Goal: Task Accomplishment & Management: Manage account settings

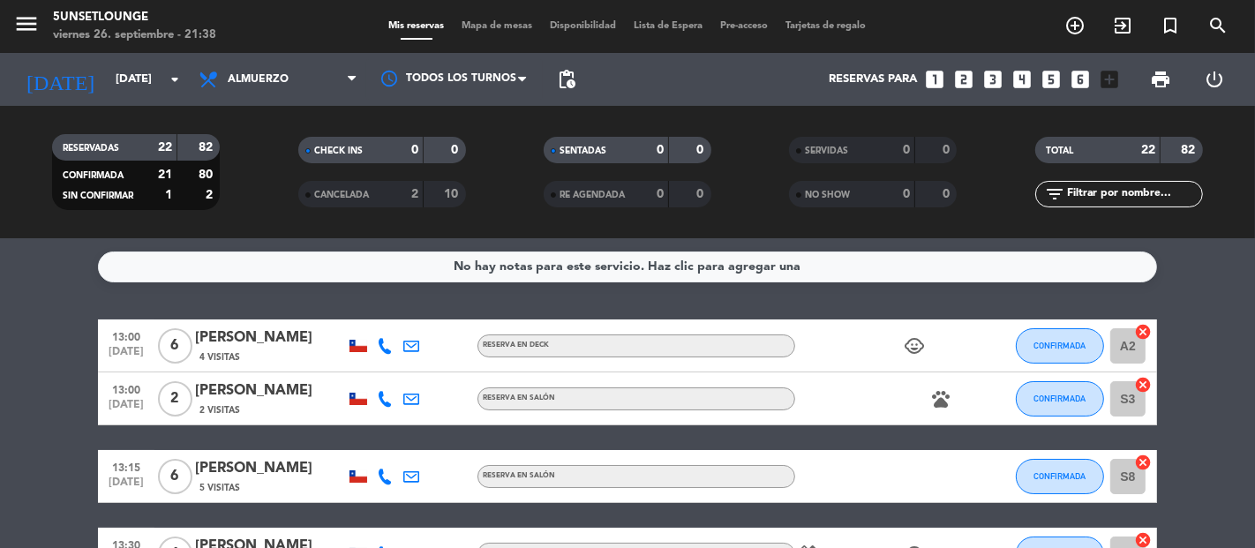
click at [261, 298] on div "No hay notas para este servicio. Haz clic para agregar una 13:00 [DATE] 6 [PERS…" at bounding box center [627, 393] width 1255 height 310
click at [303, 69] on span "Almuerzo" at bounding box center [278, 79] width 177 height 39
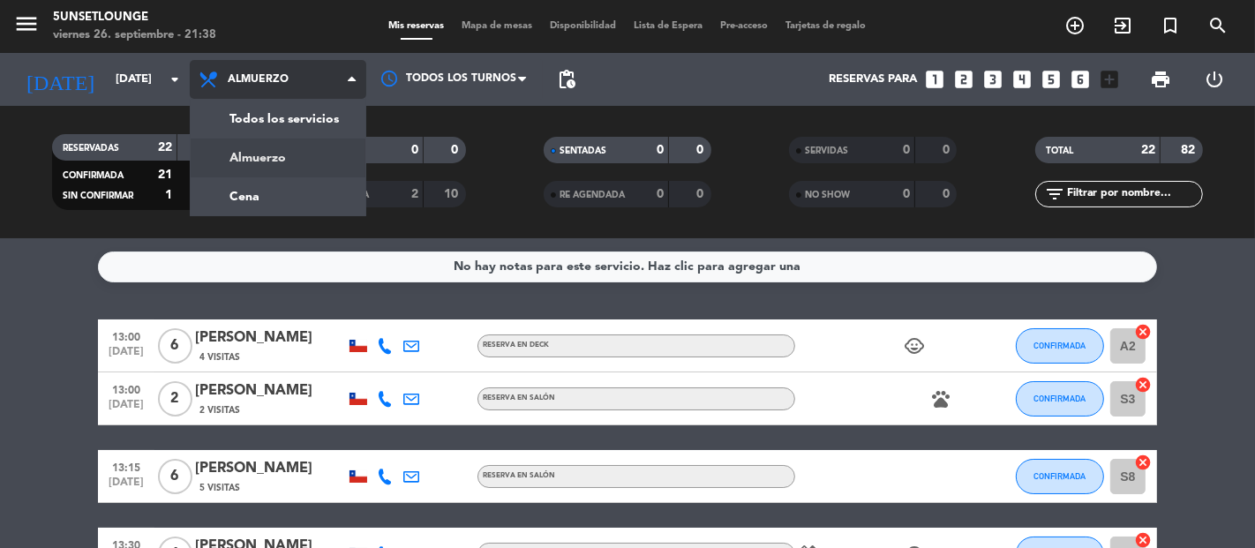
click at [303, 69] on span "Almuerzo" at bounding box center [278, 79] width 177 height 39
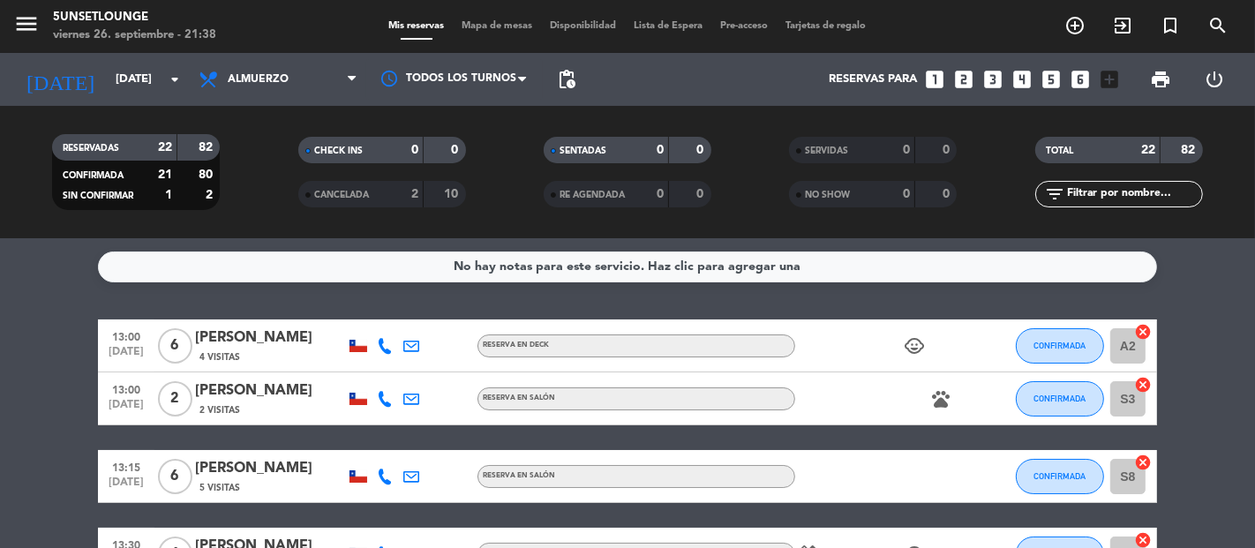
click at [48, 286] on div "No hay notas para este servicio. Haz clic para agregar una 13:00 [DATE] 6 [PERS…" at bounding box center [627, 393] width 1255 height 310
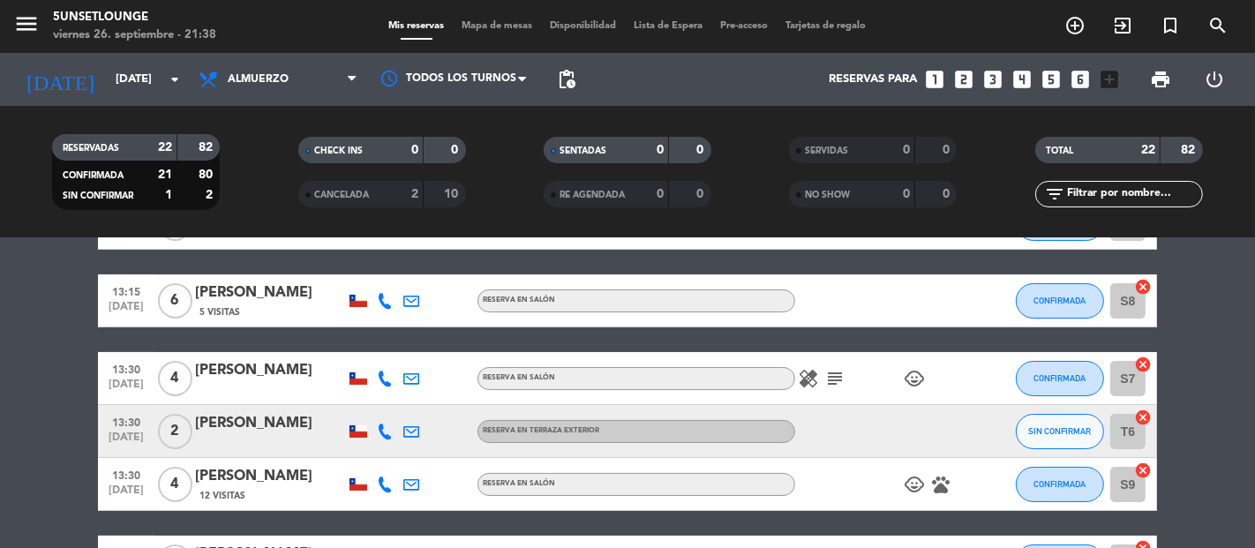
scroll to position [182, 0]
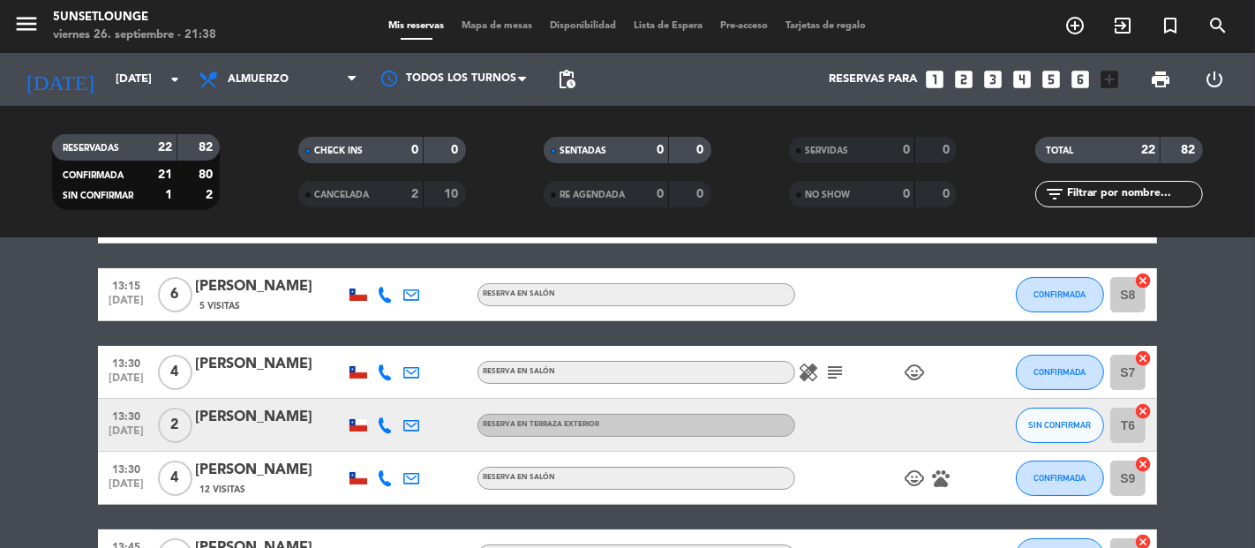
click at [1069, 426] on span "SIN CONFIRMAR" at bounding box center [1060, 425] width 63 height 10
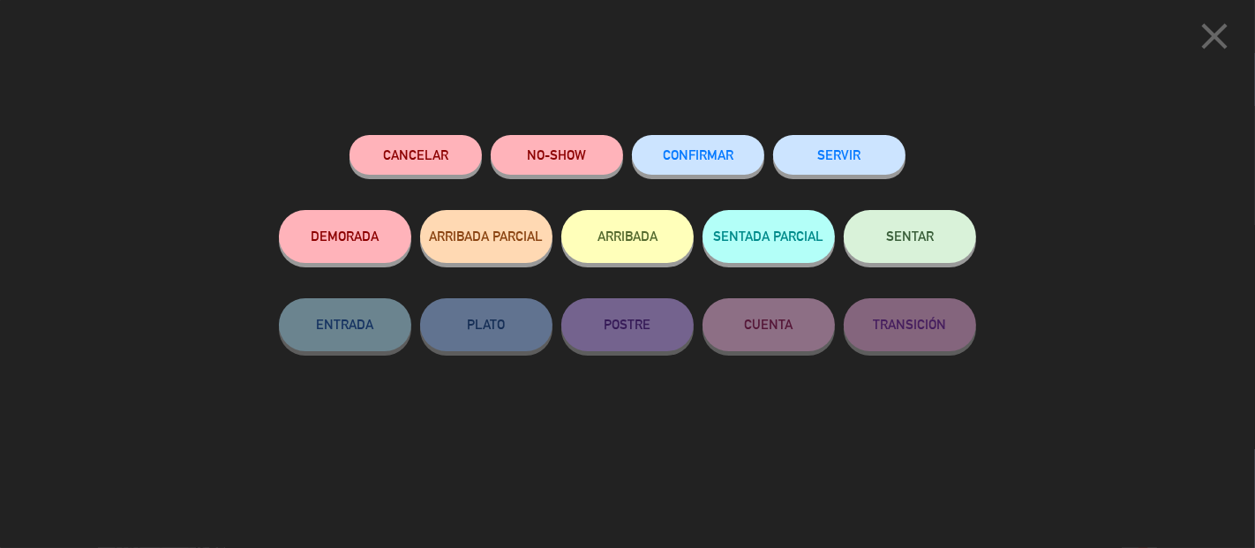
click at [724, 162] on span "CONFIRMAR" at bounding box center [698, 154] width 71 height 15
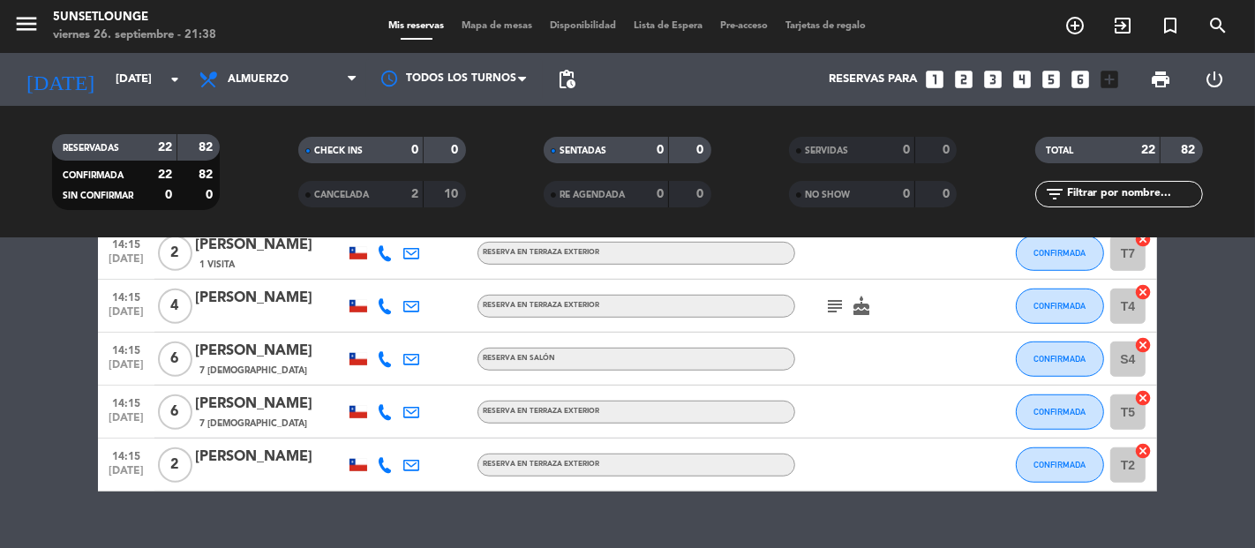
scroll to position [1148, 0]
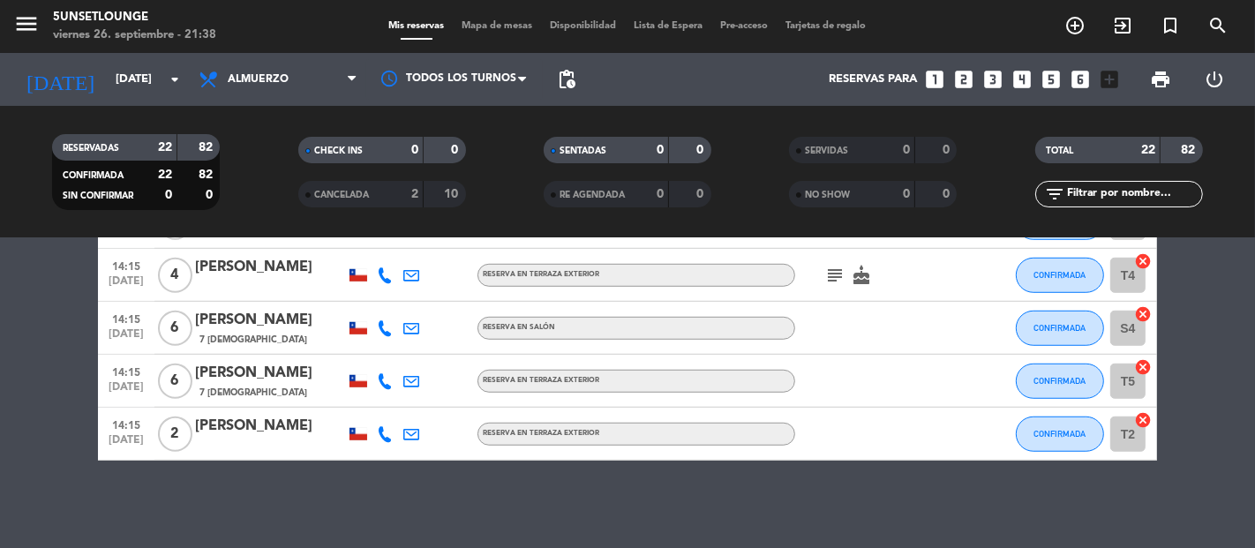
click at [1170, 84] on span "print" at bounding box center [1160, 79] width 21 height 21
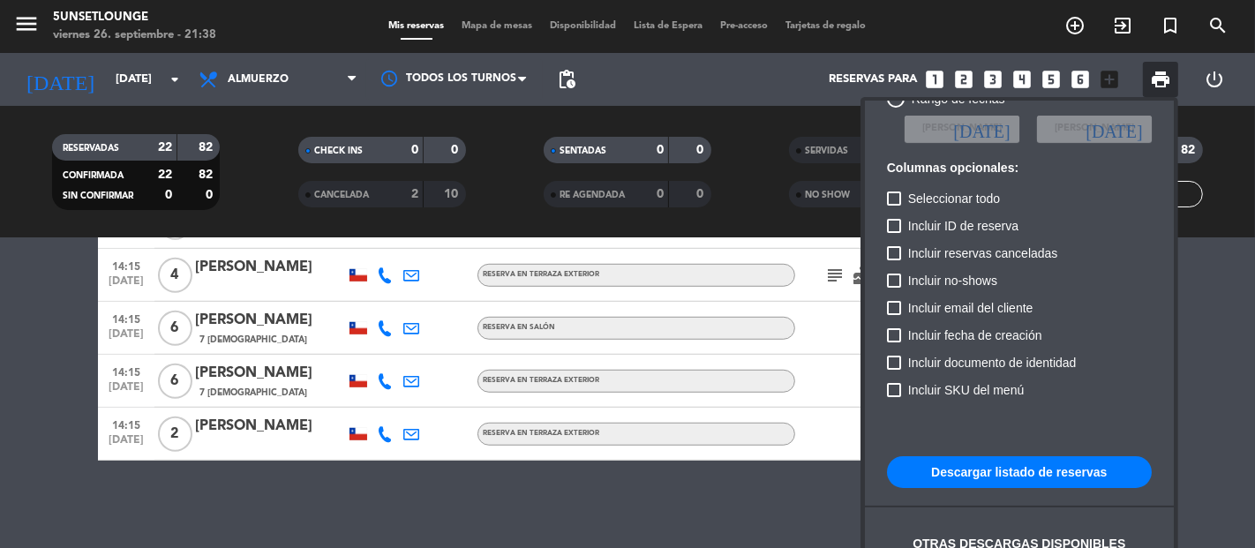
scroll to position [108, 0]
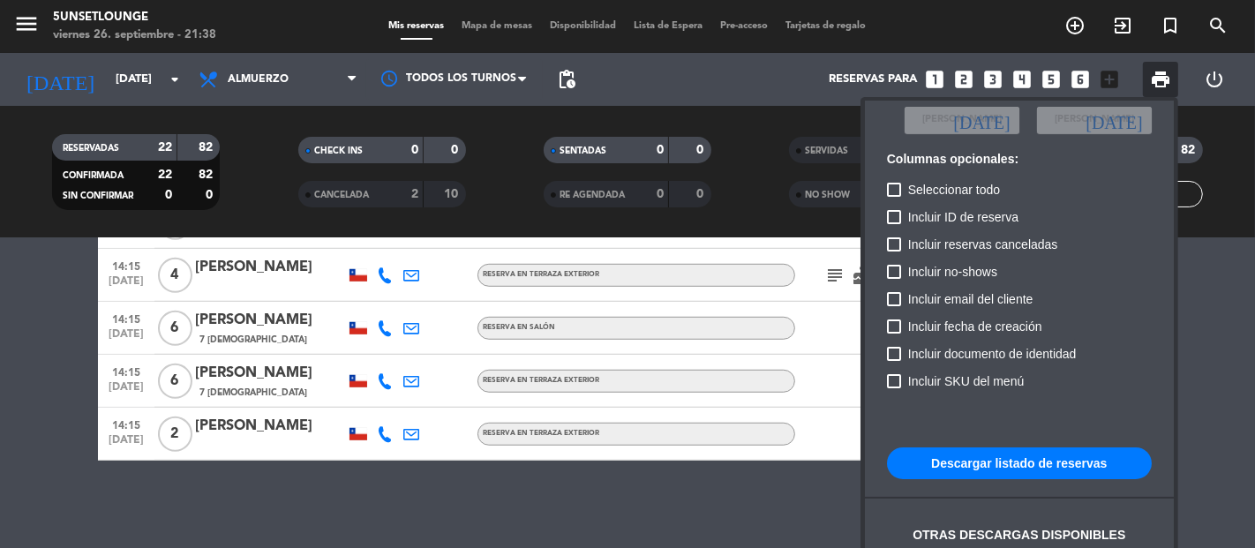
click at [1040, 463] on button "Descargar listado de reservas" at bounding box center [1019, 464] width 265 height 32
click at [0, 455] on div at bounding box center [627, 274] width 1255 height 548
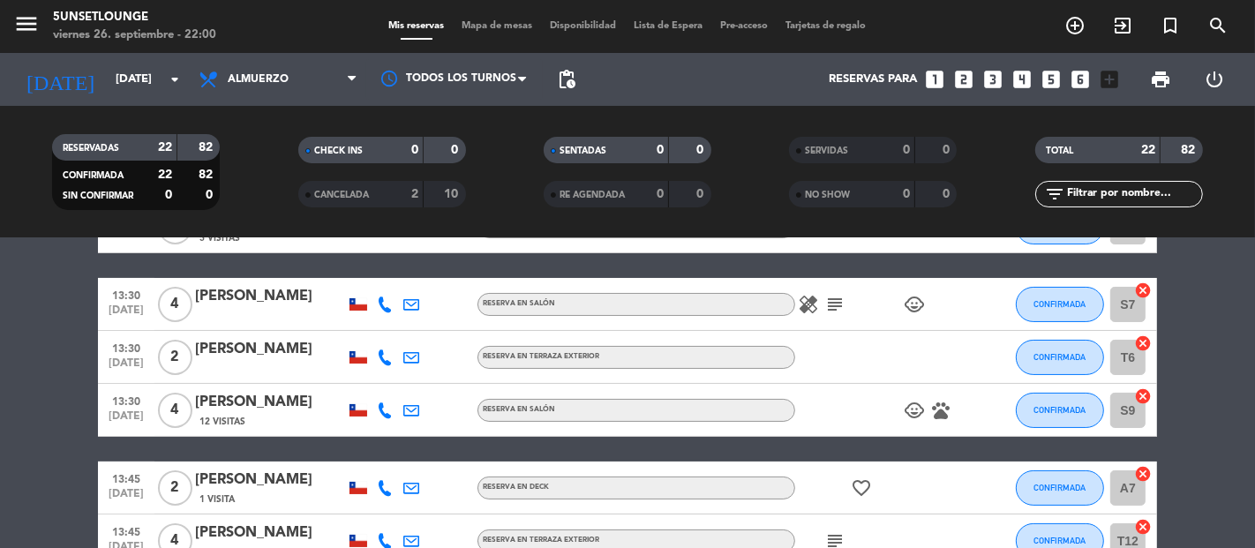
scroll to position [246, 0]
